Goal: Information Seeking & Learning: Learn about a topic

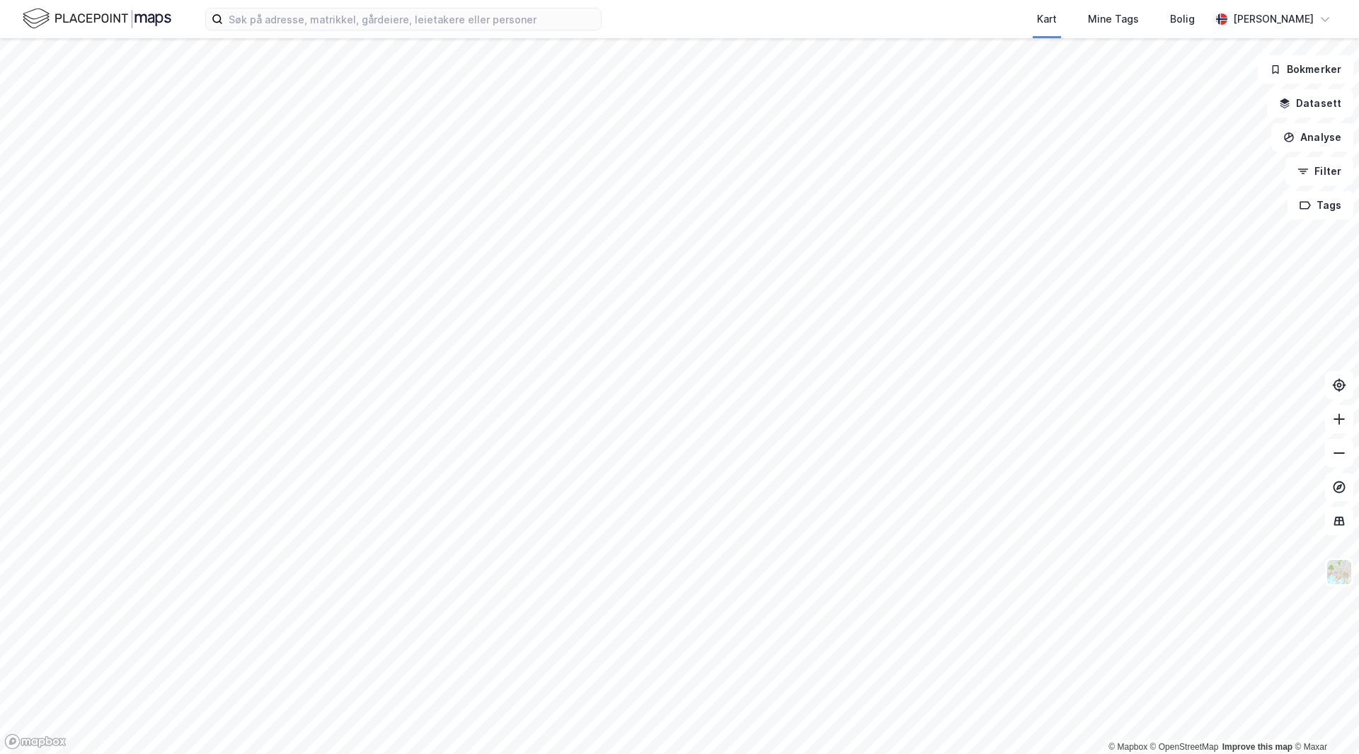
click at [577, 753] on html "Kart Mine Tags [PERSON_NAME] © Mapbox © OpenStreetMap Improve this map © Maxar …" at bounding box center [679, 377] width 1359 height 754
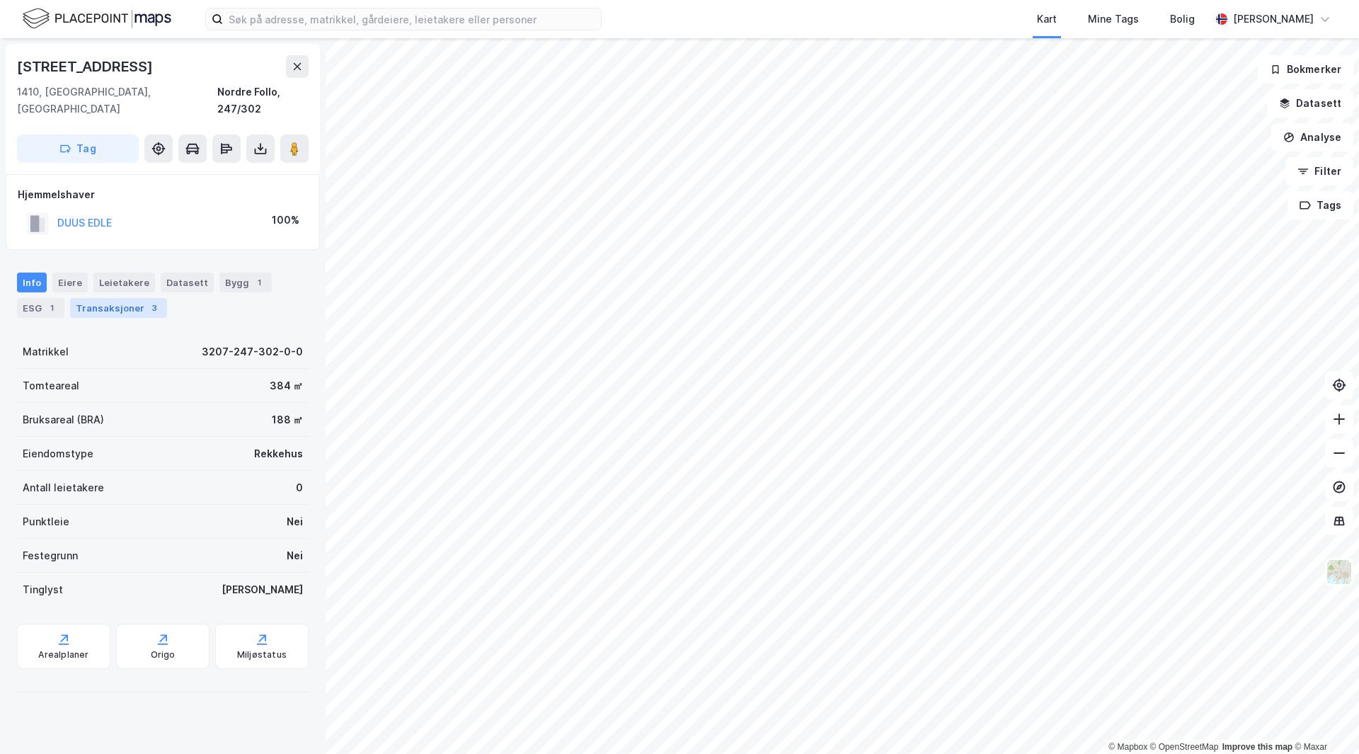
click at [118, 298] on div "Transaksjoner 3" at bounding box center [118, 308] width 97 height 20
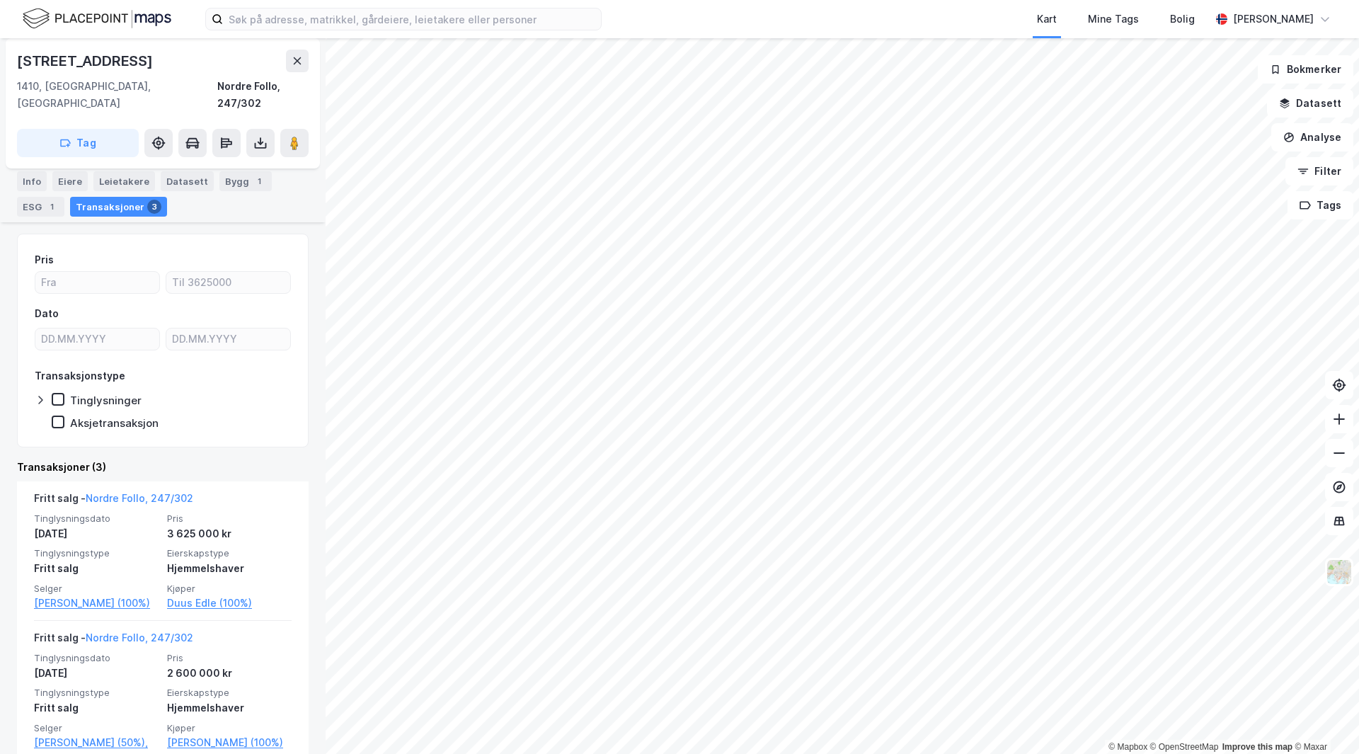
scroll to position [68, 0]
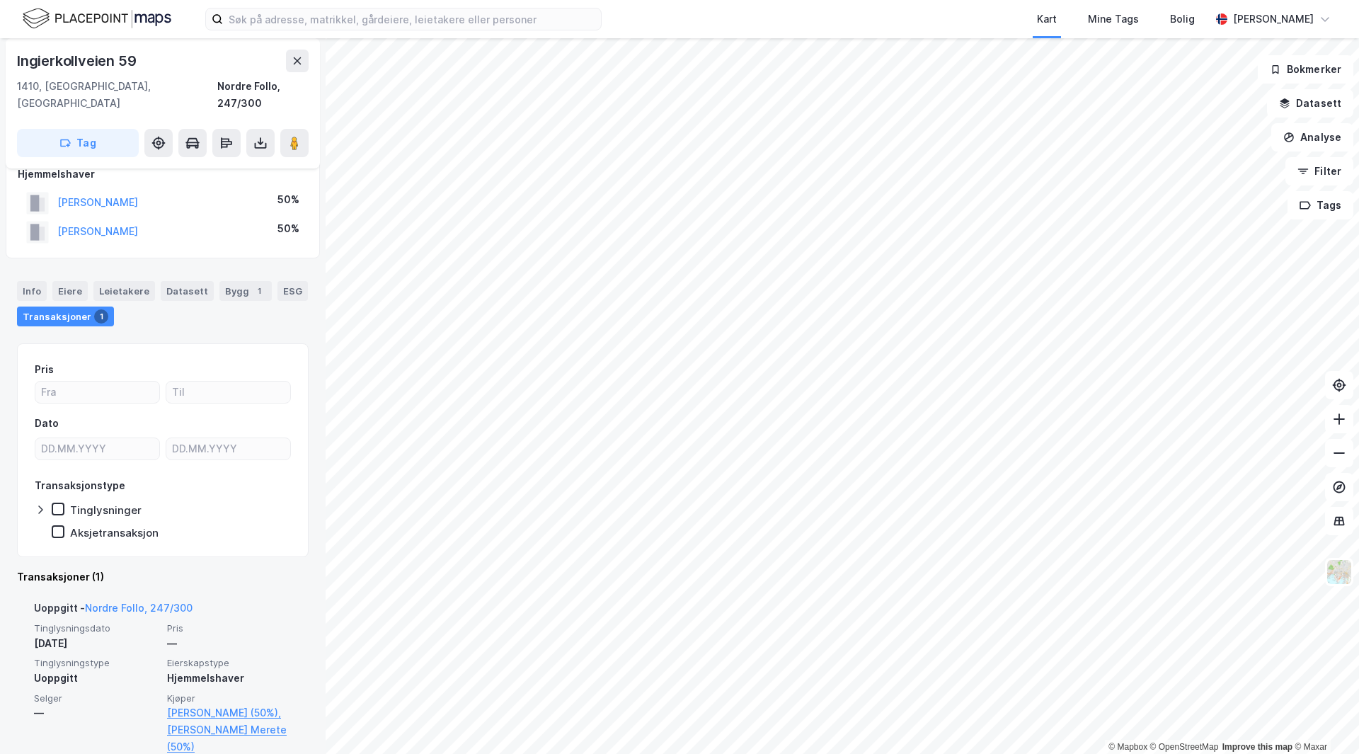
scroll to position [30, 0]
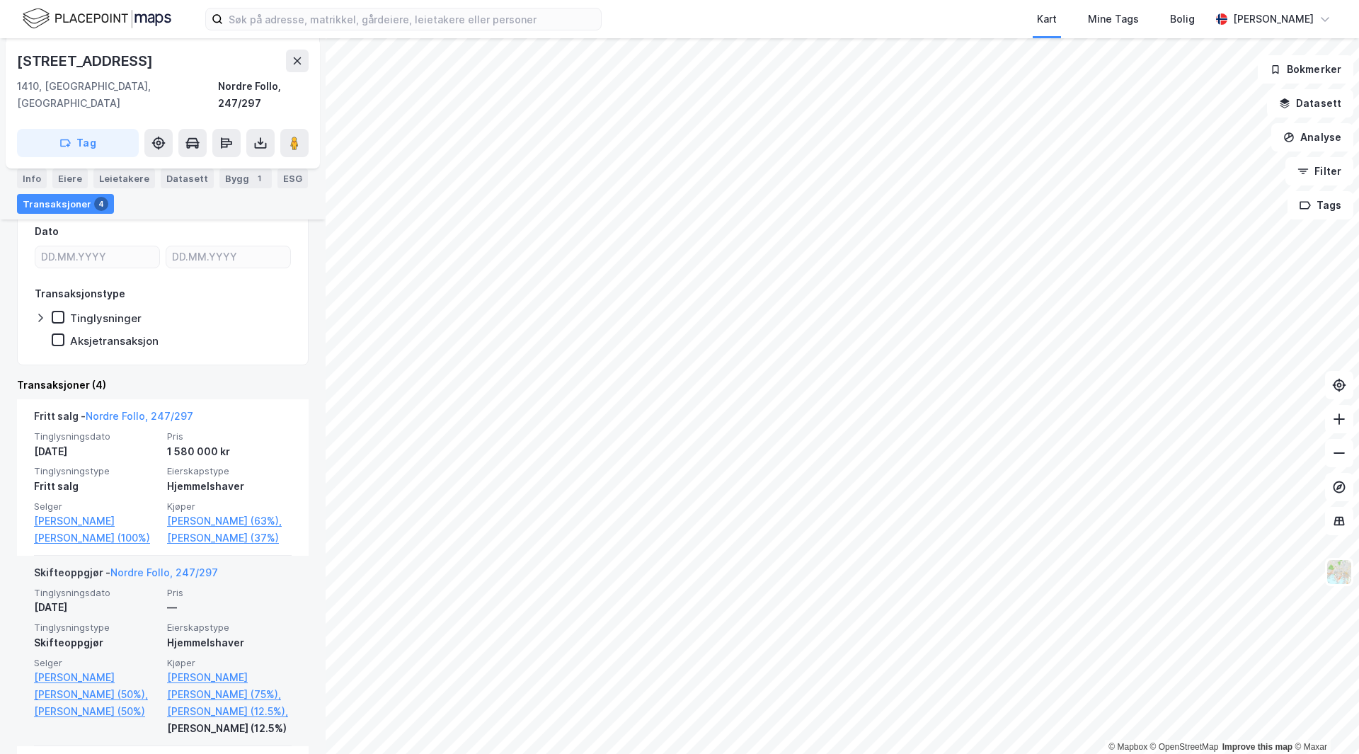
scroll to position [142, 0]
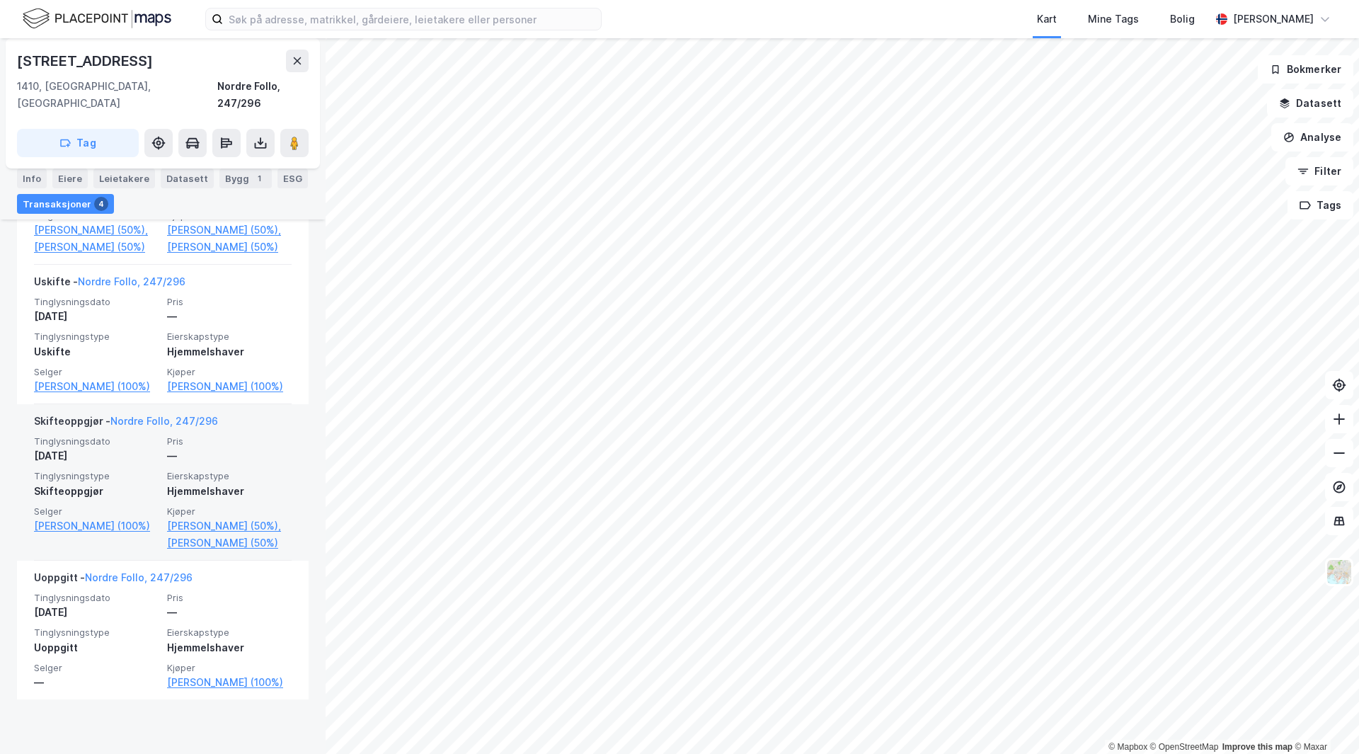
scroll to position [480, 0]
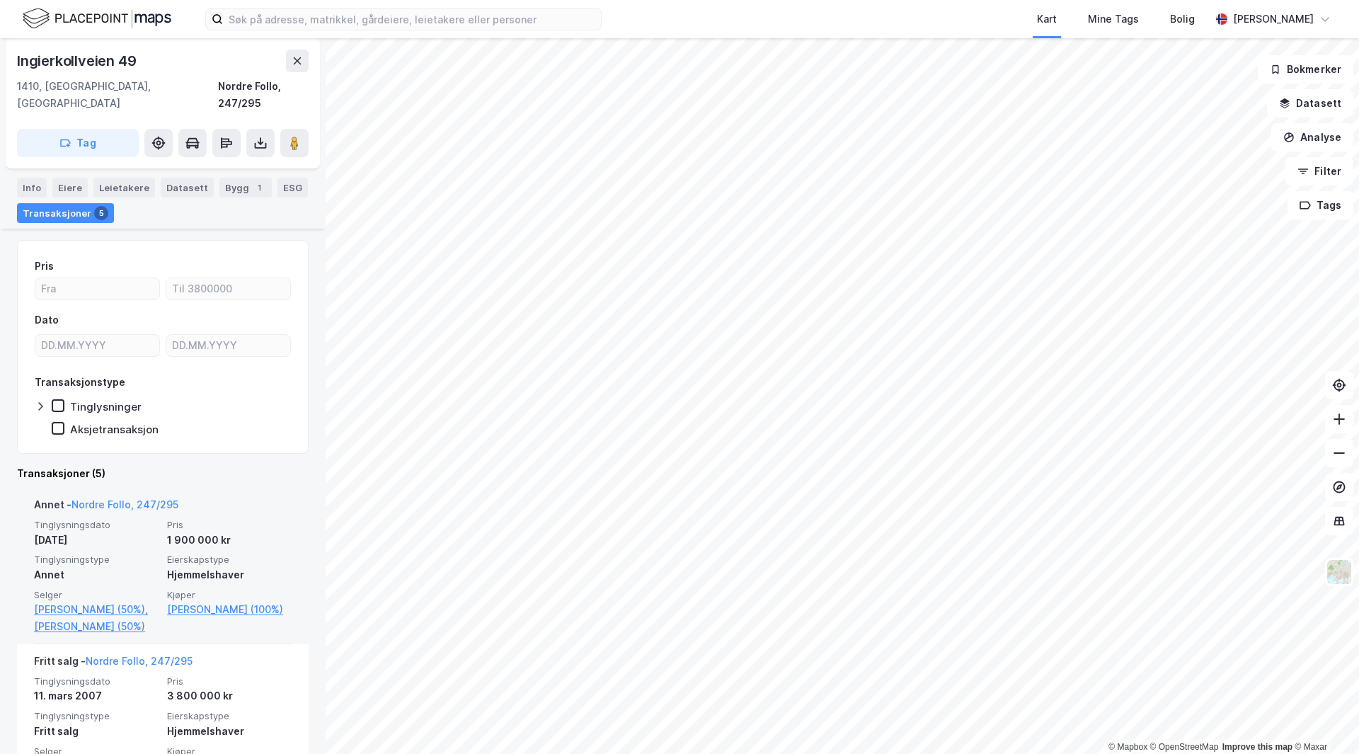
scroll to position [71, 0]
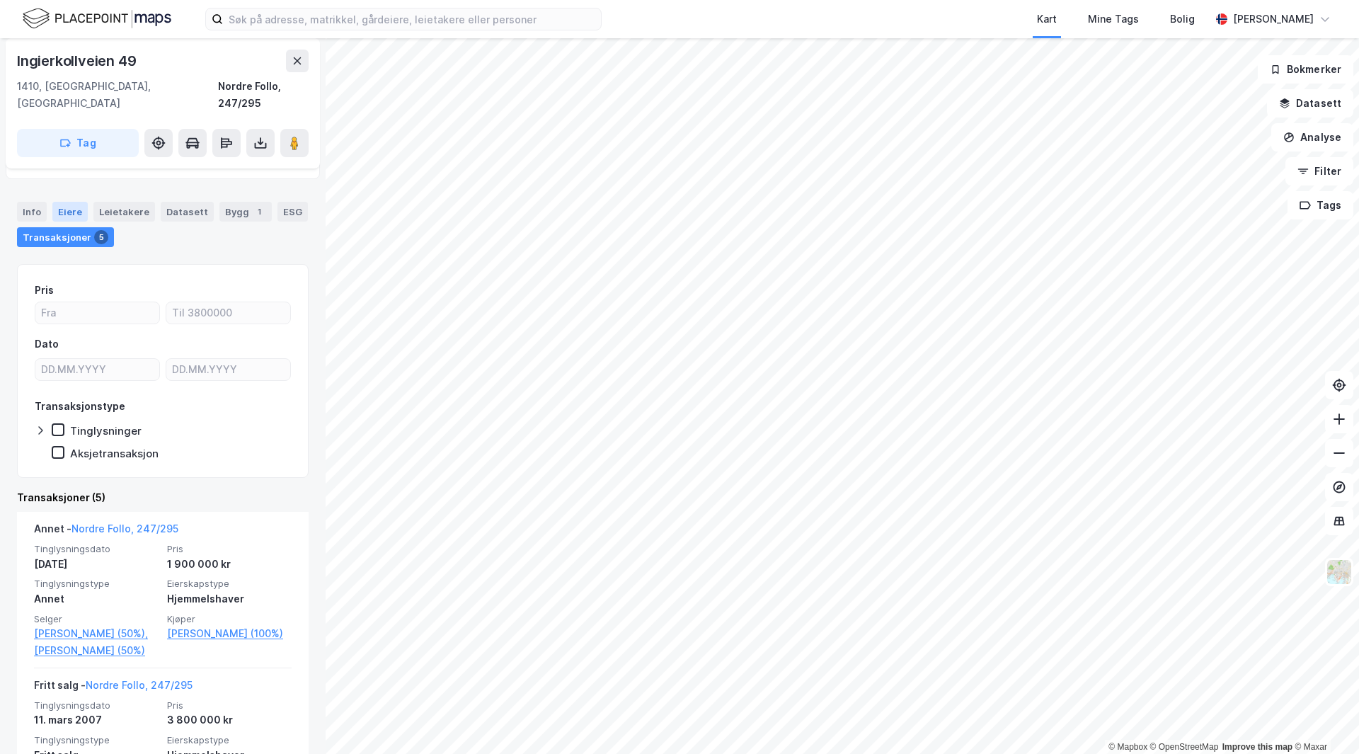
click at [76, 202] on div "Eiere" at bounding box center [69, 212] width 35 height 20
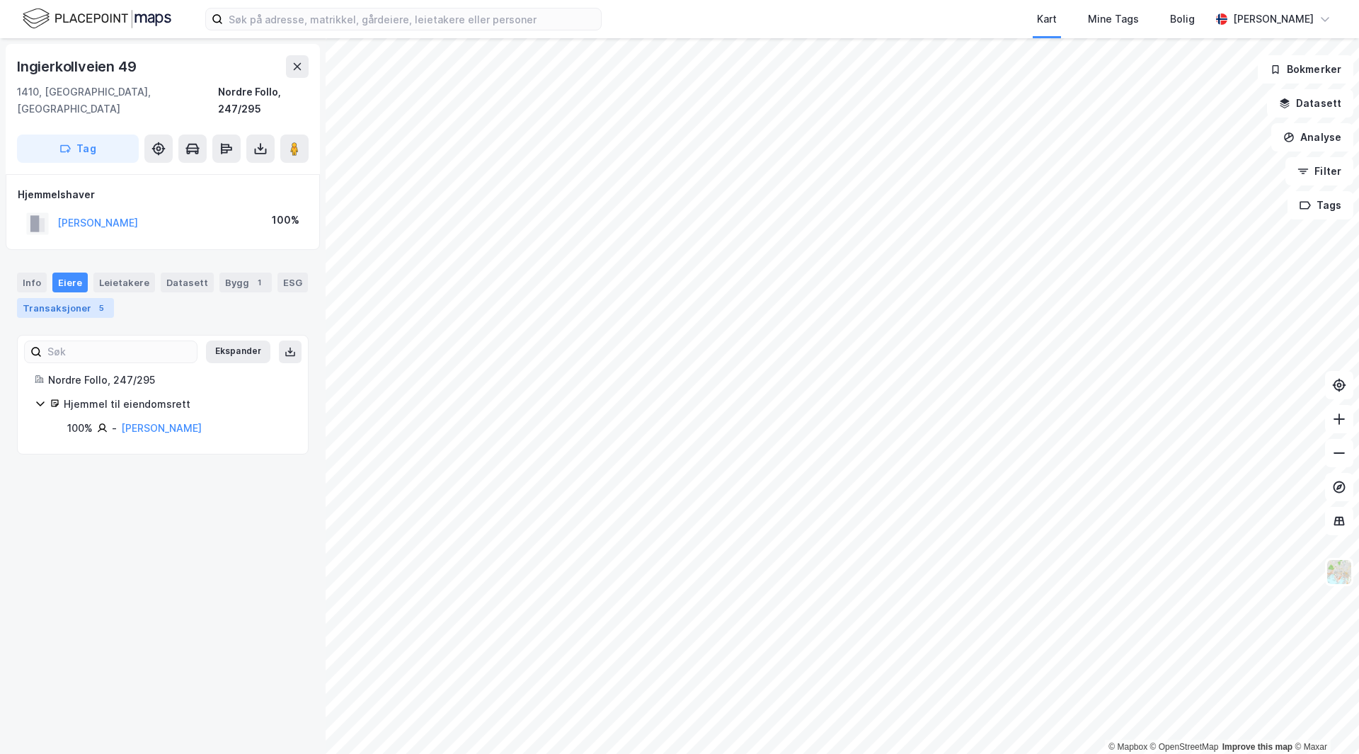
click at [64, 298] on div "Transaksjoner 5" at bounding box center [65, 308] width 97 height 20
